Goal: Feedback & Contribution: Submit feedback/report problem

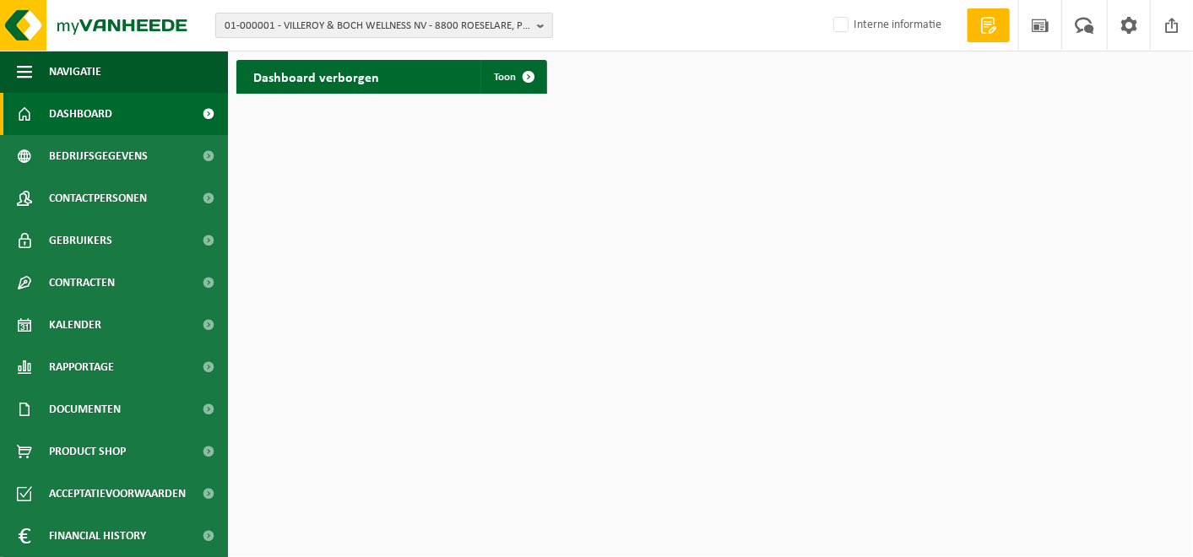
click at [344, 19] on span "01-000001 - VILLEROY & BOCH WELLNESS NV - 8800 ROESELARE, POPULIERSTRAAT 1" at bounding box center [377, 26] width 306 height 25
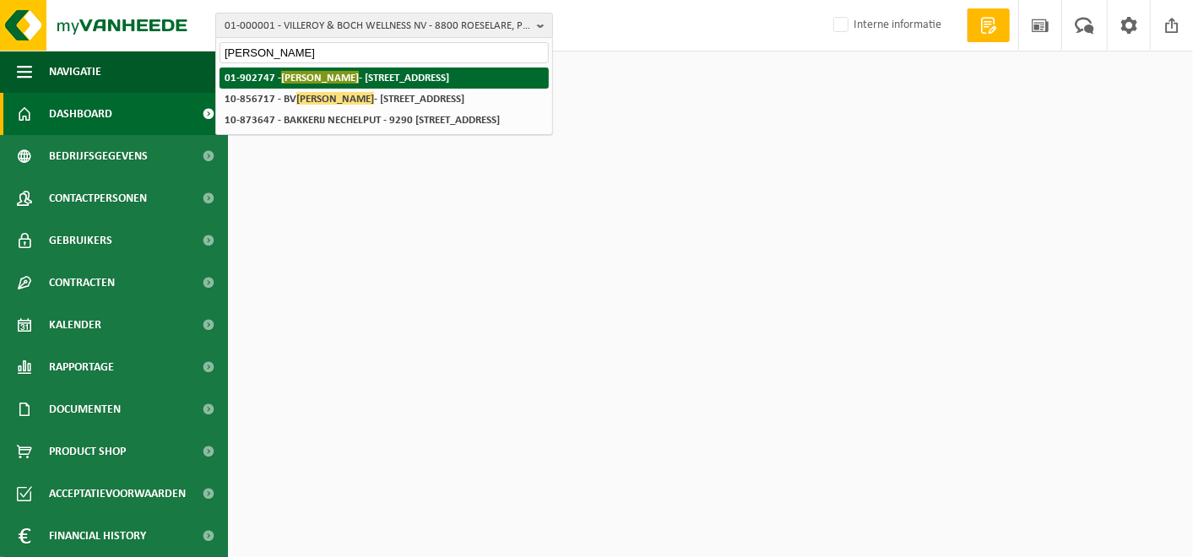
type input "bakkerij bernard"
click at [332, 72] on span "BAKKERIJ BERNARD" at bounding box center [320, 77] width 78 height 13
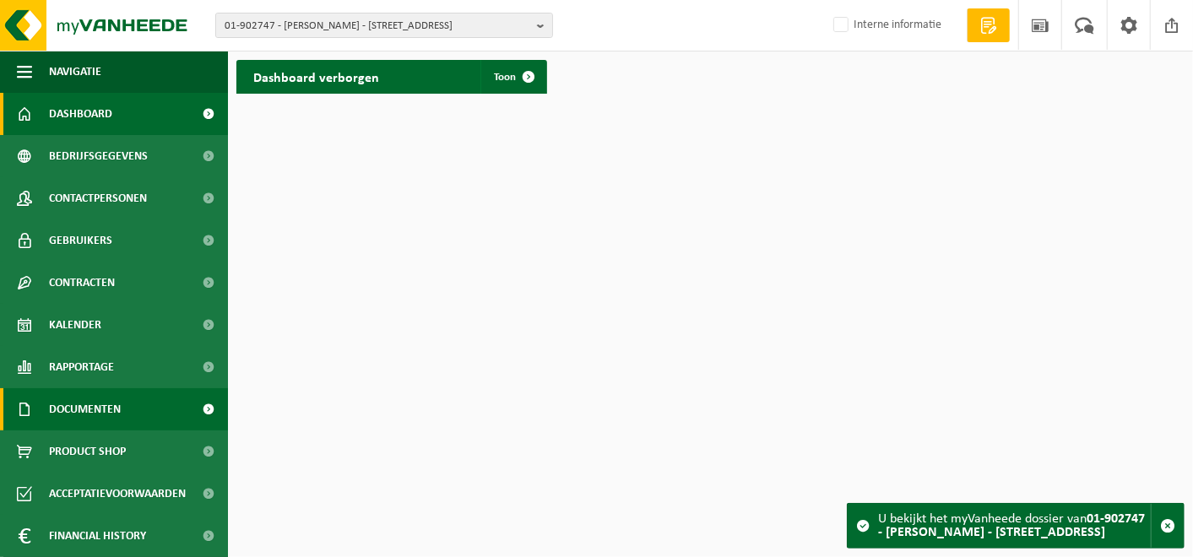
click at [76, 408] on span "Documenten" at bounding box center [85, 409] width 72 height 42
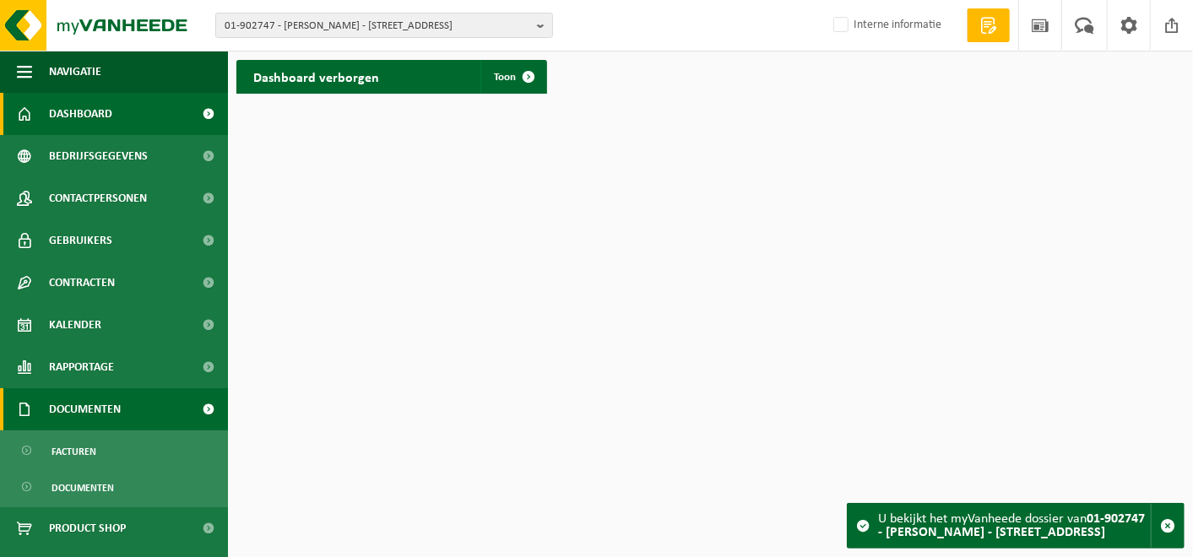
scroll to position [118, 0]
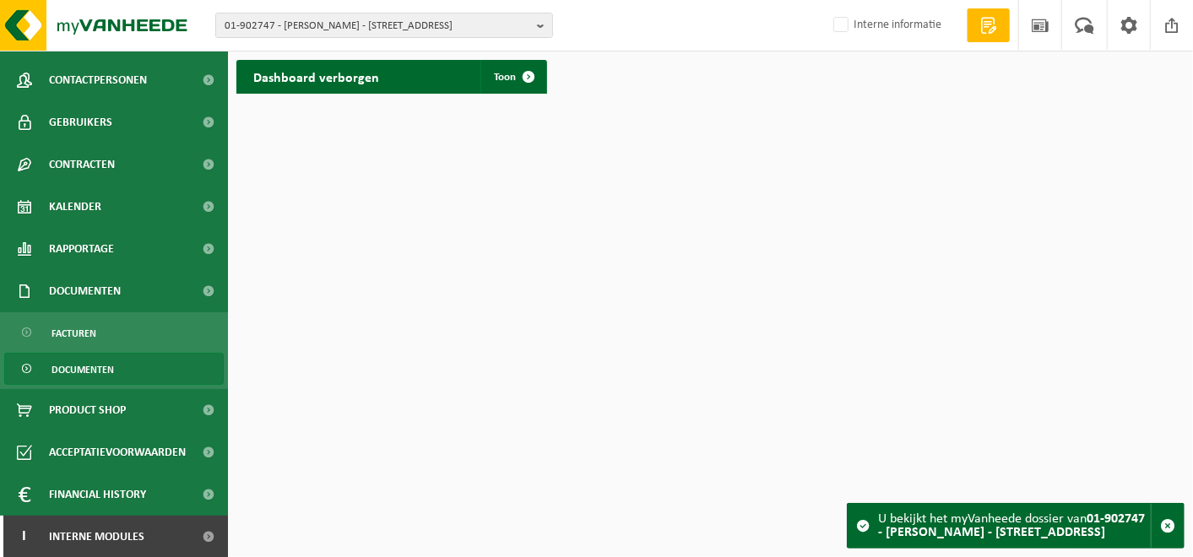
click at [79, 376] on span "Documenten" at bounding box center [82, 370] width 62 height 32
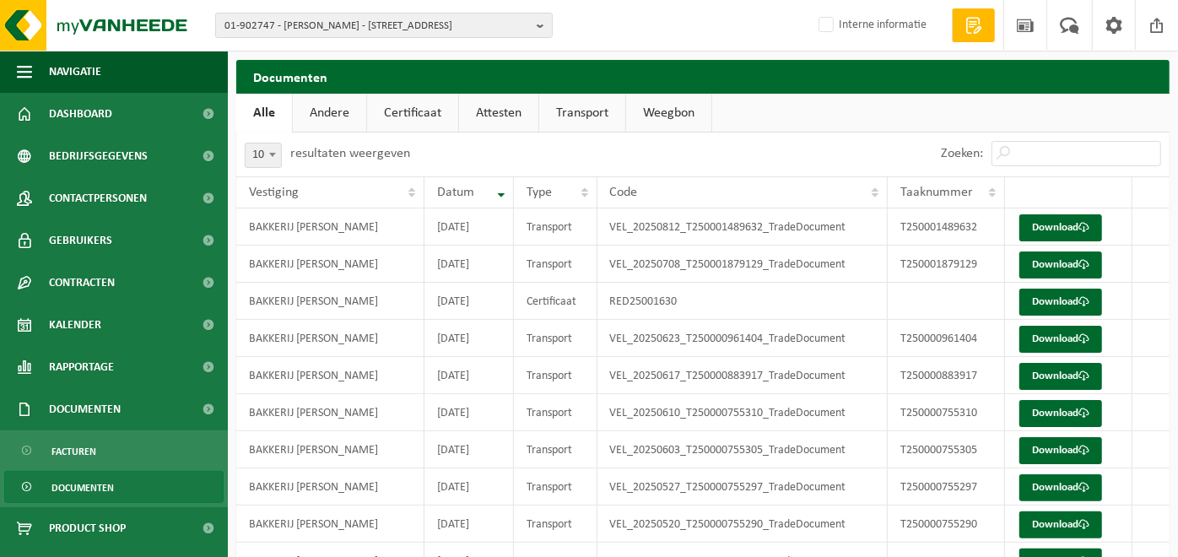
click at [412, 111] on link "Certificaat" at bounding box center [412, 113] width 91 height 39
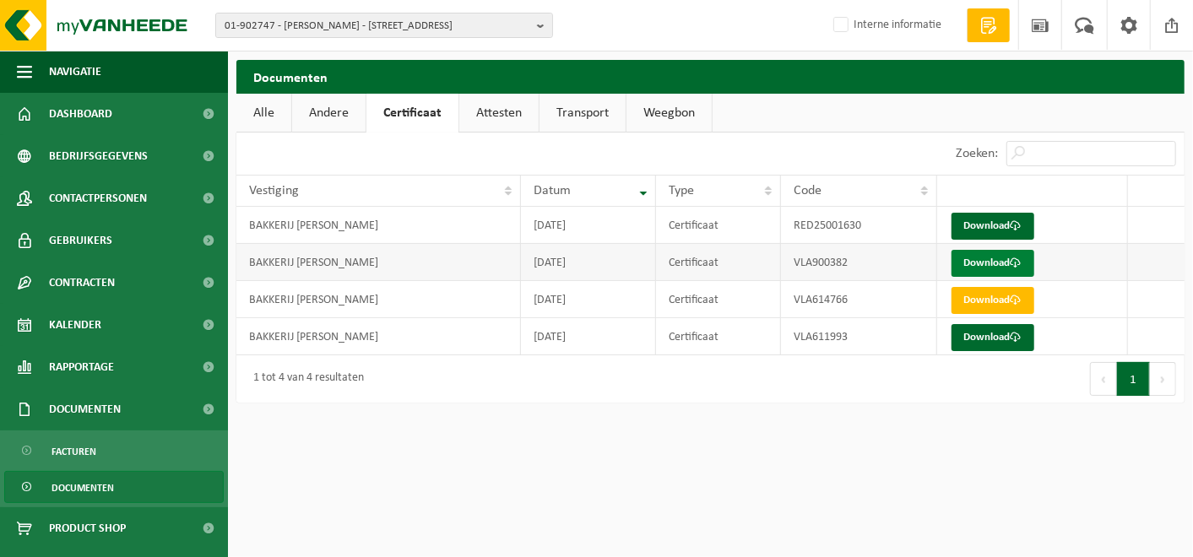
click at [992, 259] on link "Download" at bounding box center [992, 263] width 83 height 27
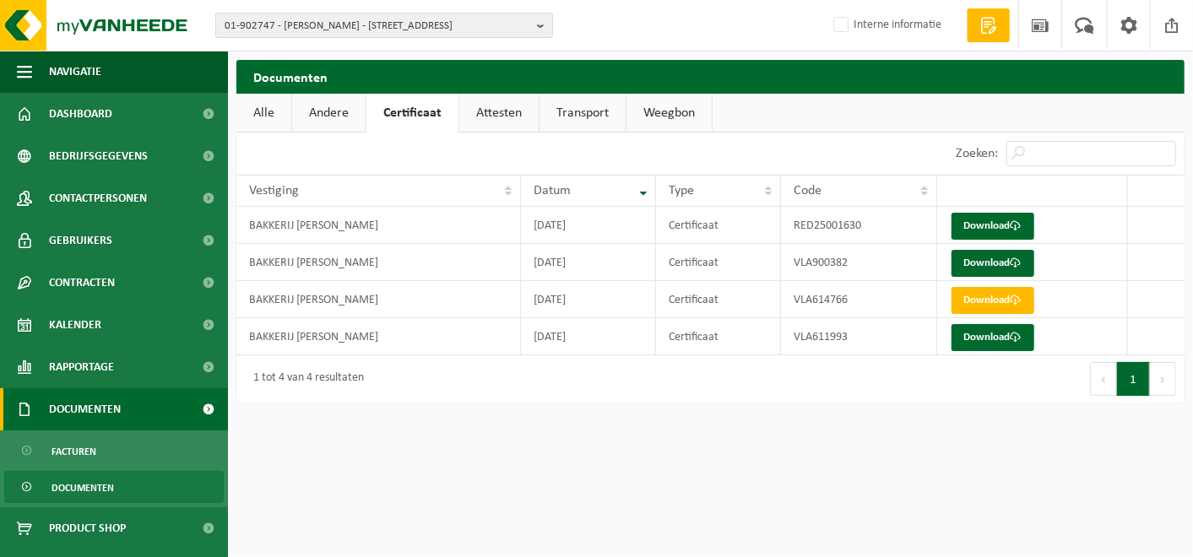
scroll to position [118, 0]
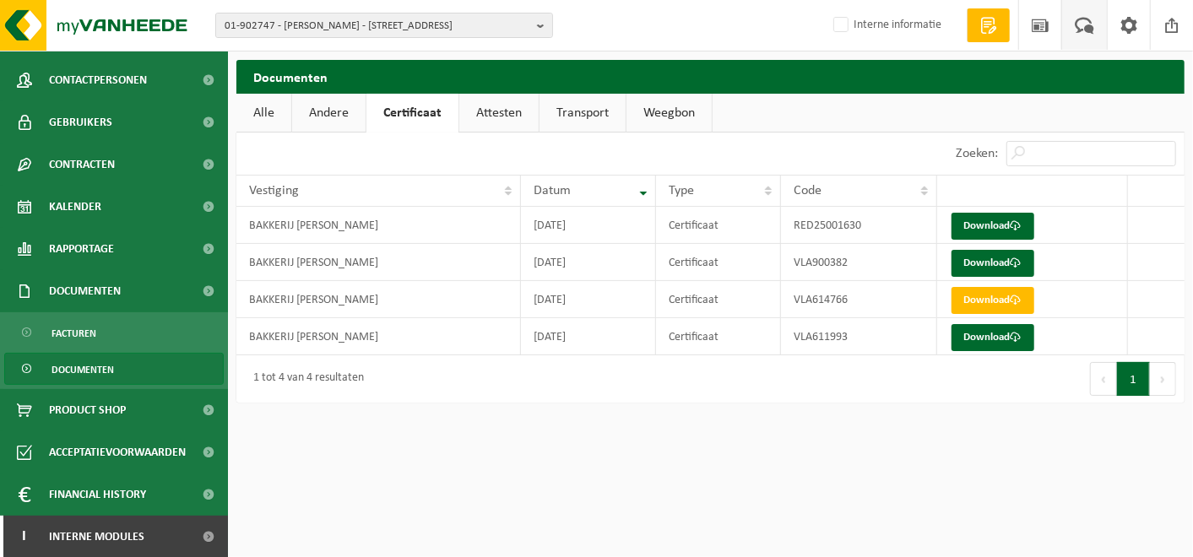
click at [1090, 25] on span at bounding box center [1084, 25] width 28 height 50
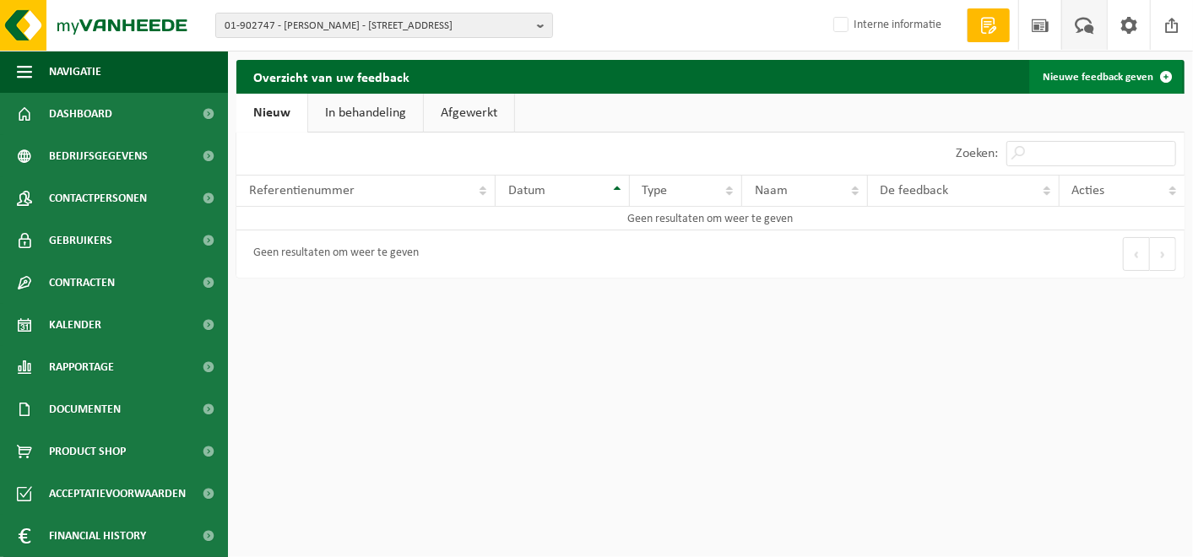
click at [1131, 84] on link "Nieuwe feedback geven" at bounding box center [1106, 77] width 154 height 34
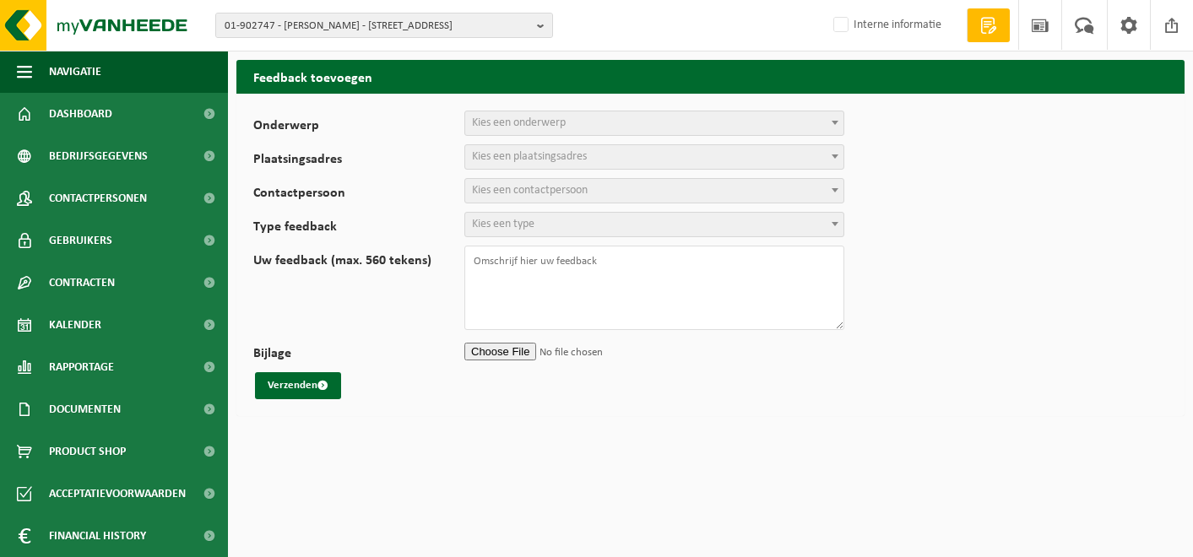
select select
click at [502, 116] on span "Kies een onderwerp" at bounding box center [519, 122] width 94 height 13
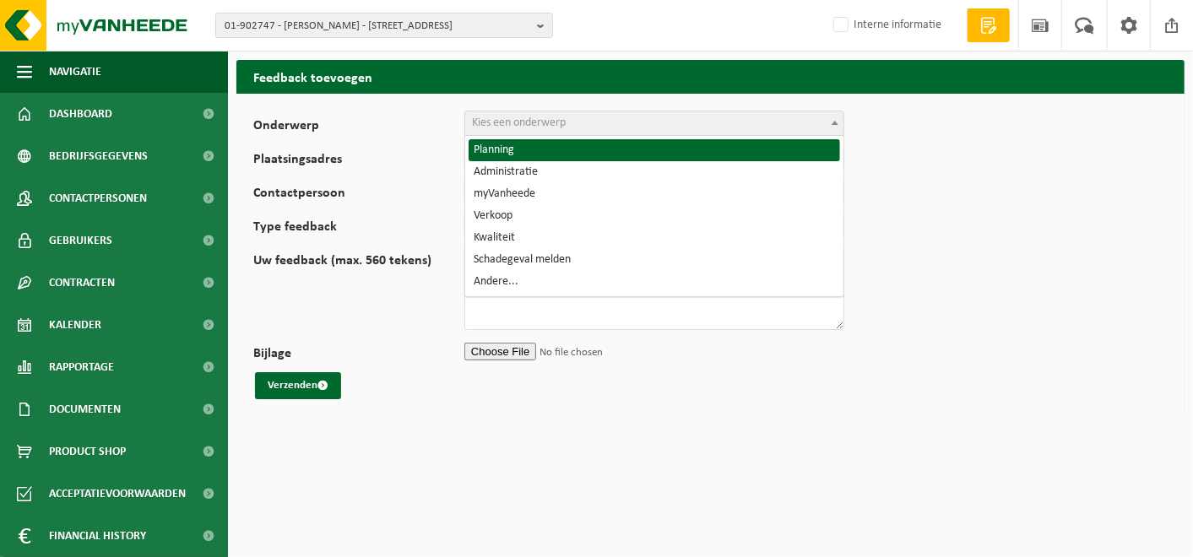
select select "1"
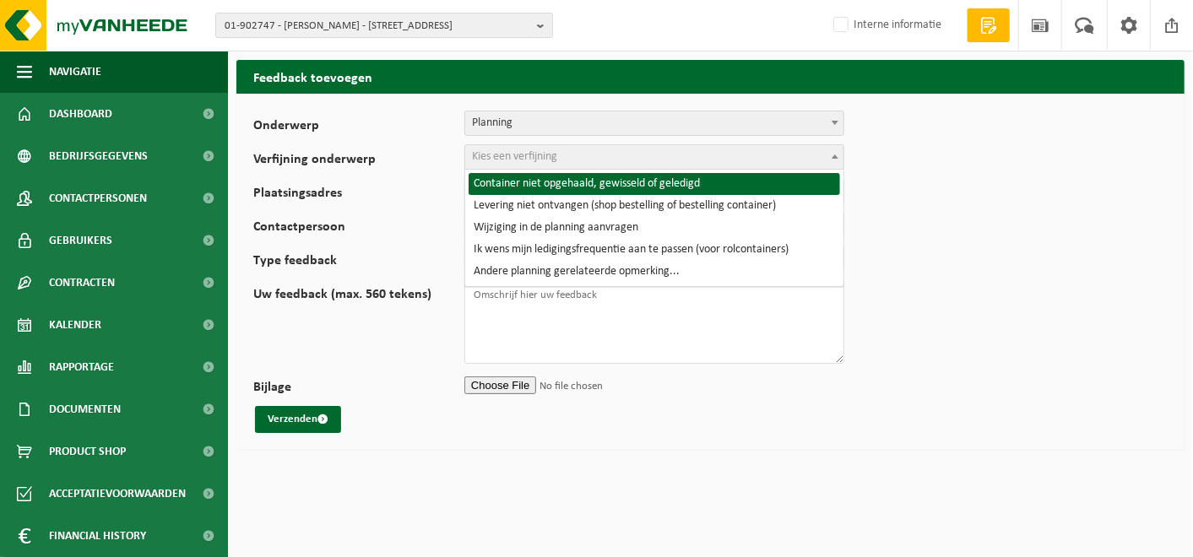
click at [511, 156] on span "Kies een verfijning" at bounding box center [514, 156] width 85 height 13
select select "2"
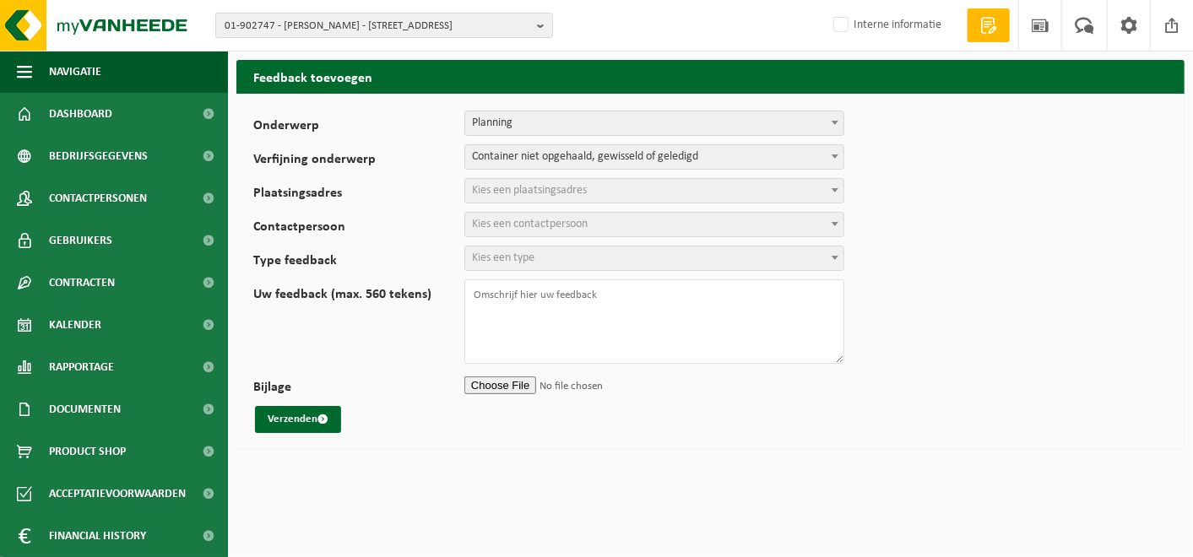
click at [488, 188] on span "Kies een plaatsingsadres" at bounding box center [529, 190] width 115 height 13
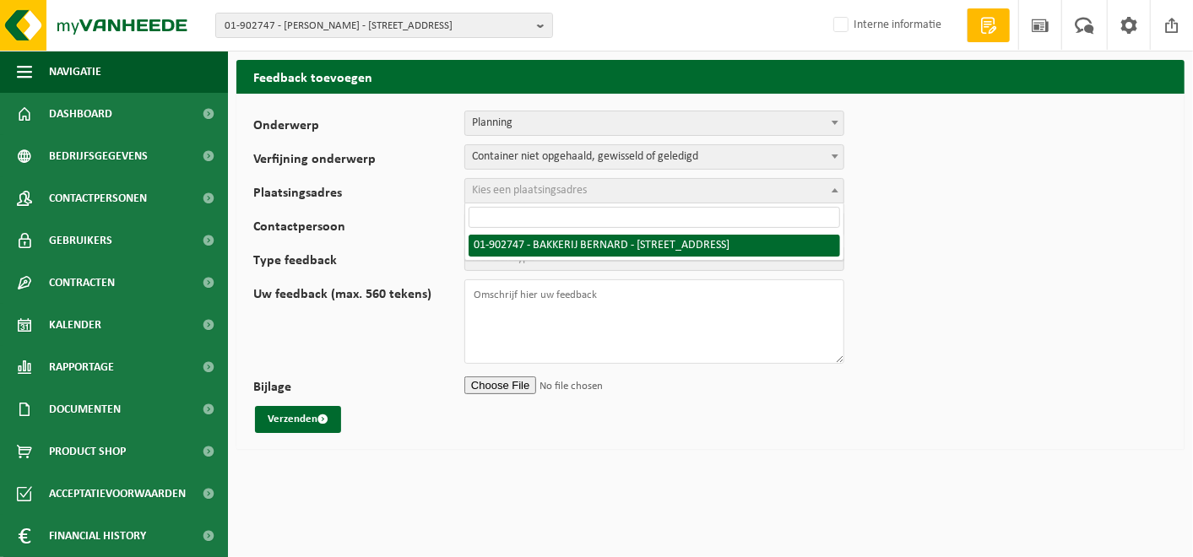
select select "13321"
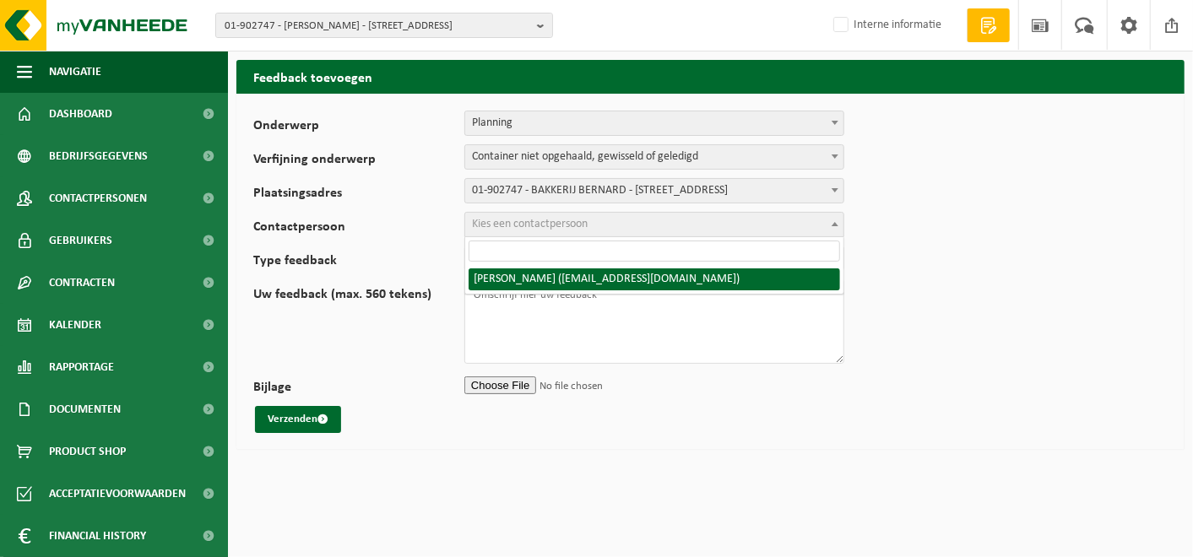
click at [525, 218] on span "Kies een contactpersoon" at bounding box center [530, 224] width 116 height 13
select select "9998"
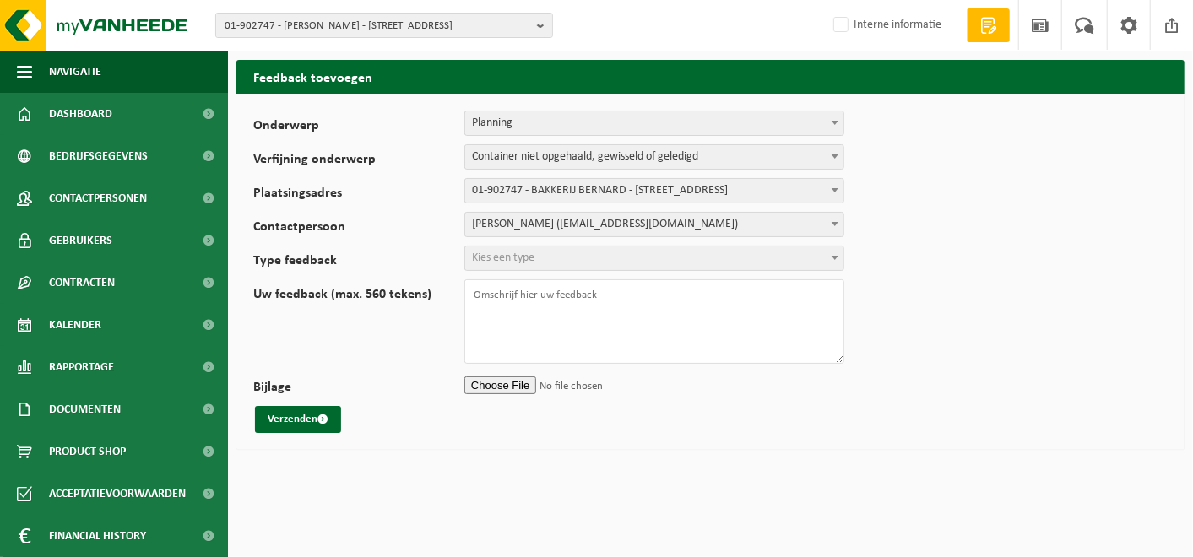
click at [532, 255] on span "Kies een type" at bounding box center [503, 257] width 62 height 13
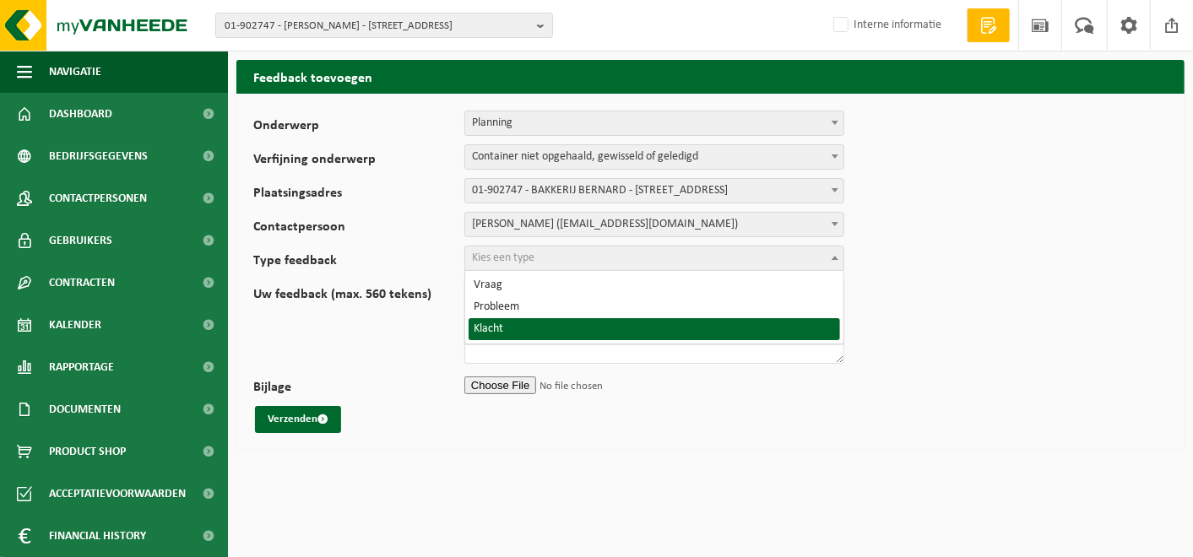
select select "COM"
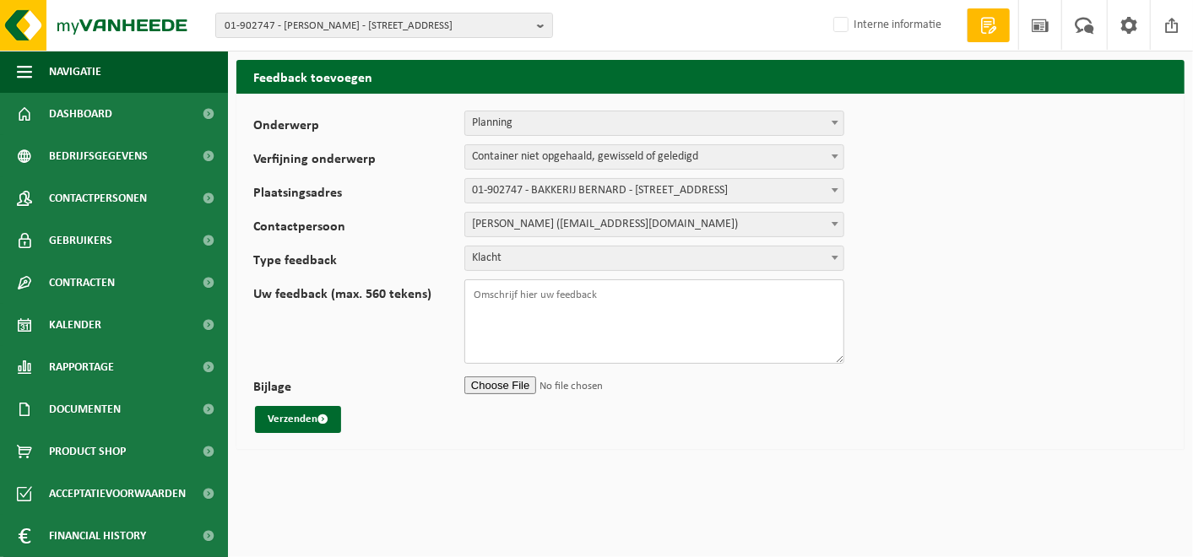
click at [494, 311] on textarea "Uw feedback (max. 560 tekens)" at bounding box center [654, 321] width 380 height 84
